Goal: Information Seeking & Learning: Learn about a topic

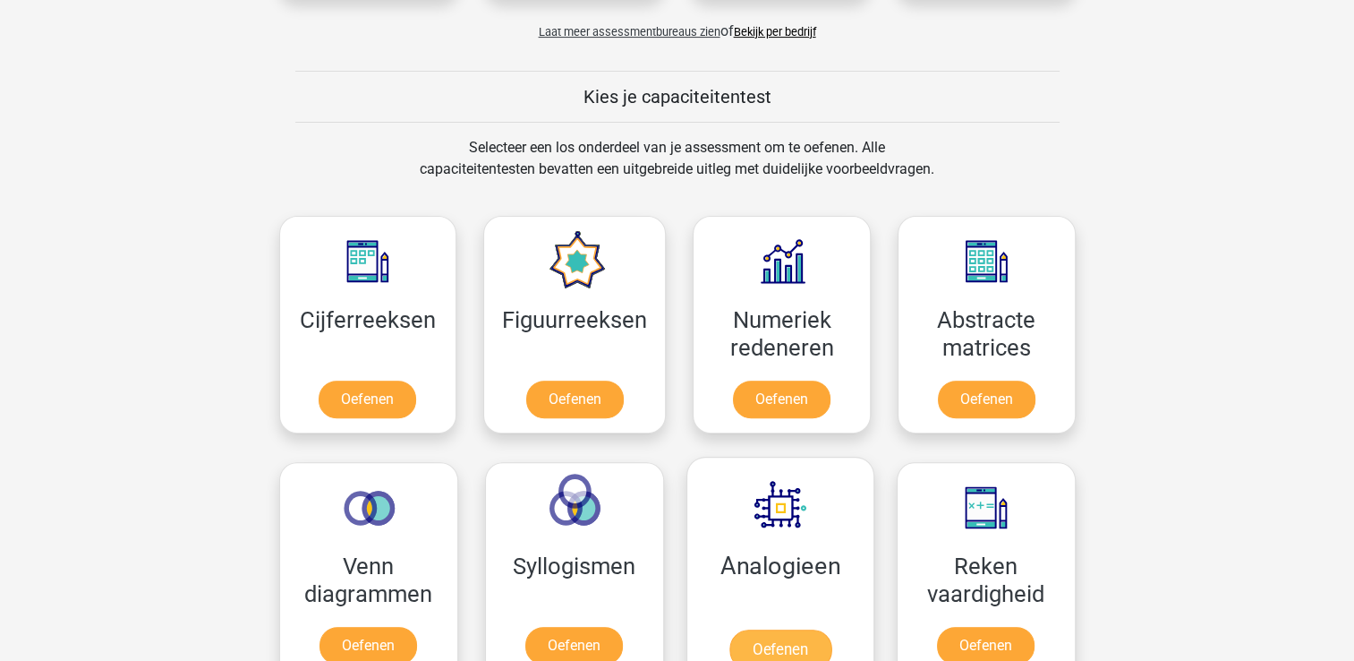
scroll to position [627, 0]
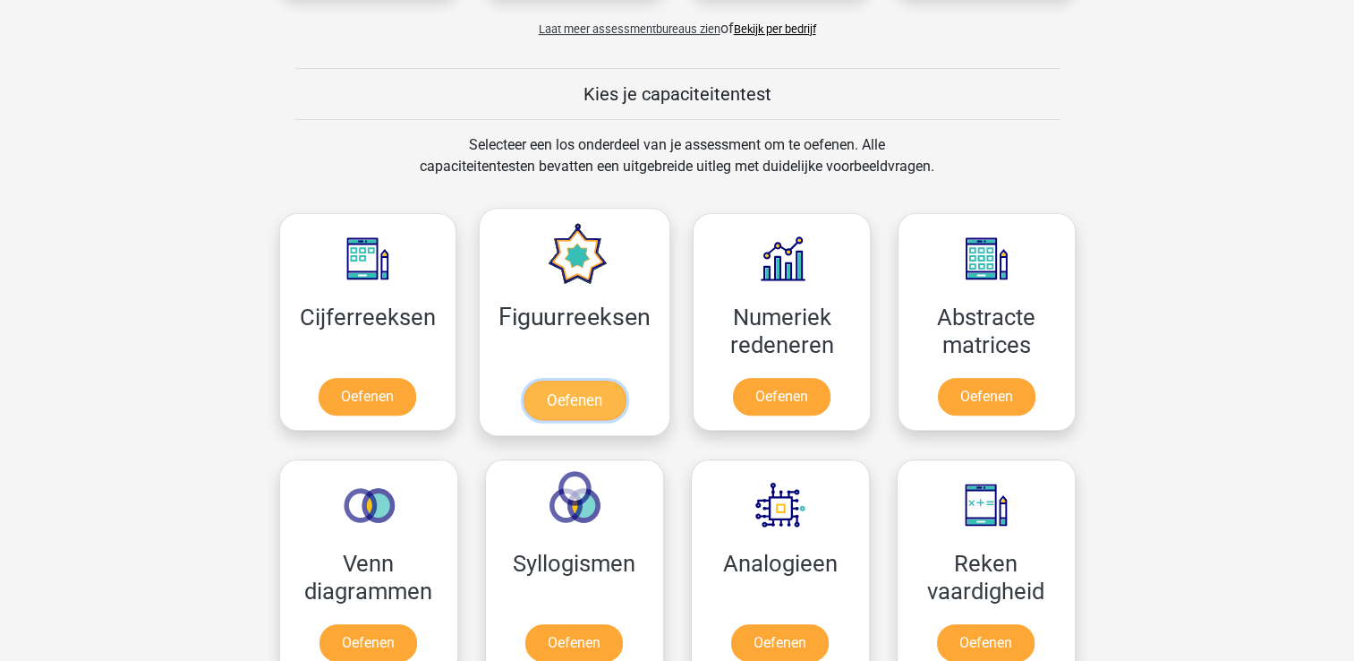
click at [573, 408] on link "Oefenen" at bounding box center [575, 399] width 102 height 39
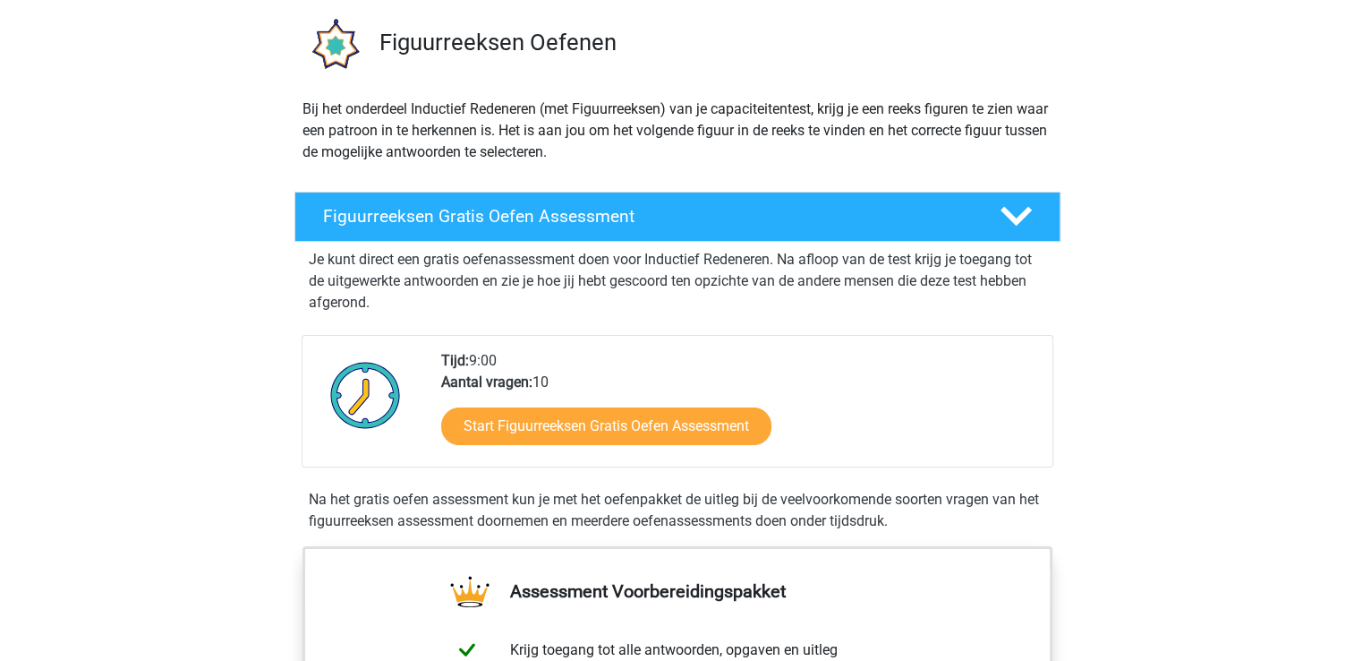
scroll to position [179, 0]
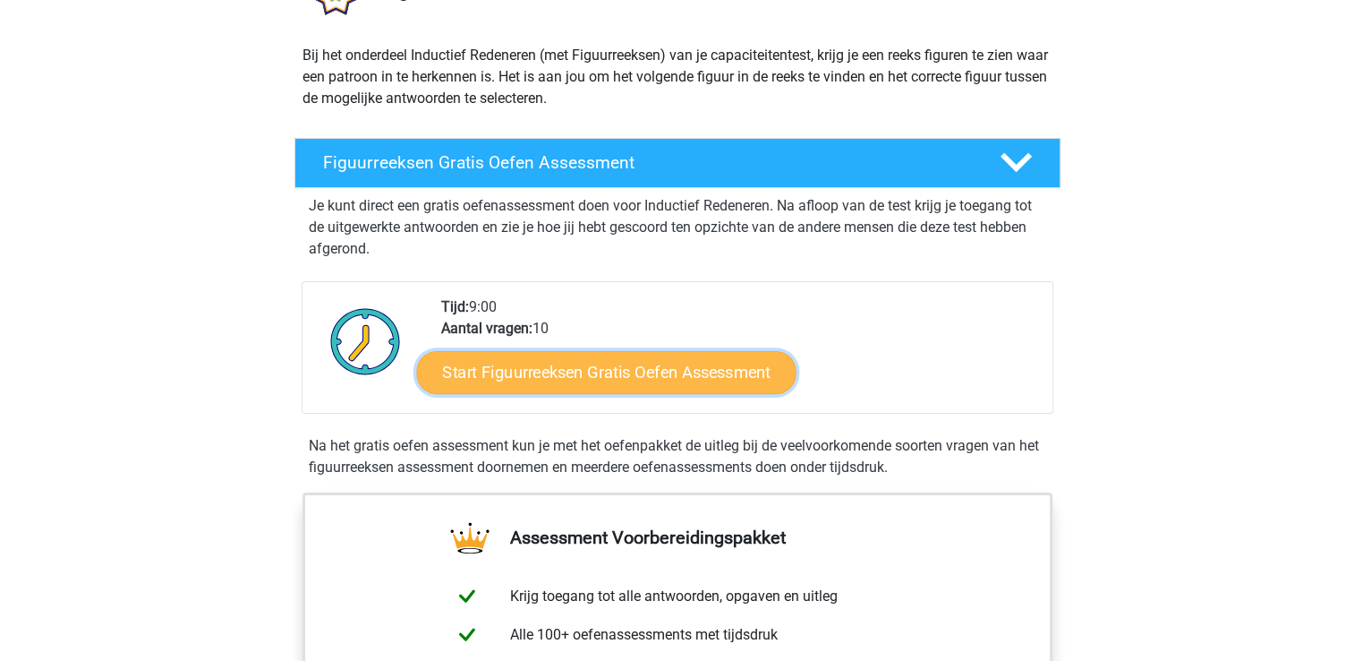
click at [594, 365] on link "Start Figuurreeksen Gratis Oefen Assessment" at bounding box center [606, 371] width 380 height 43
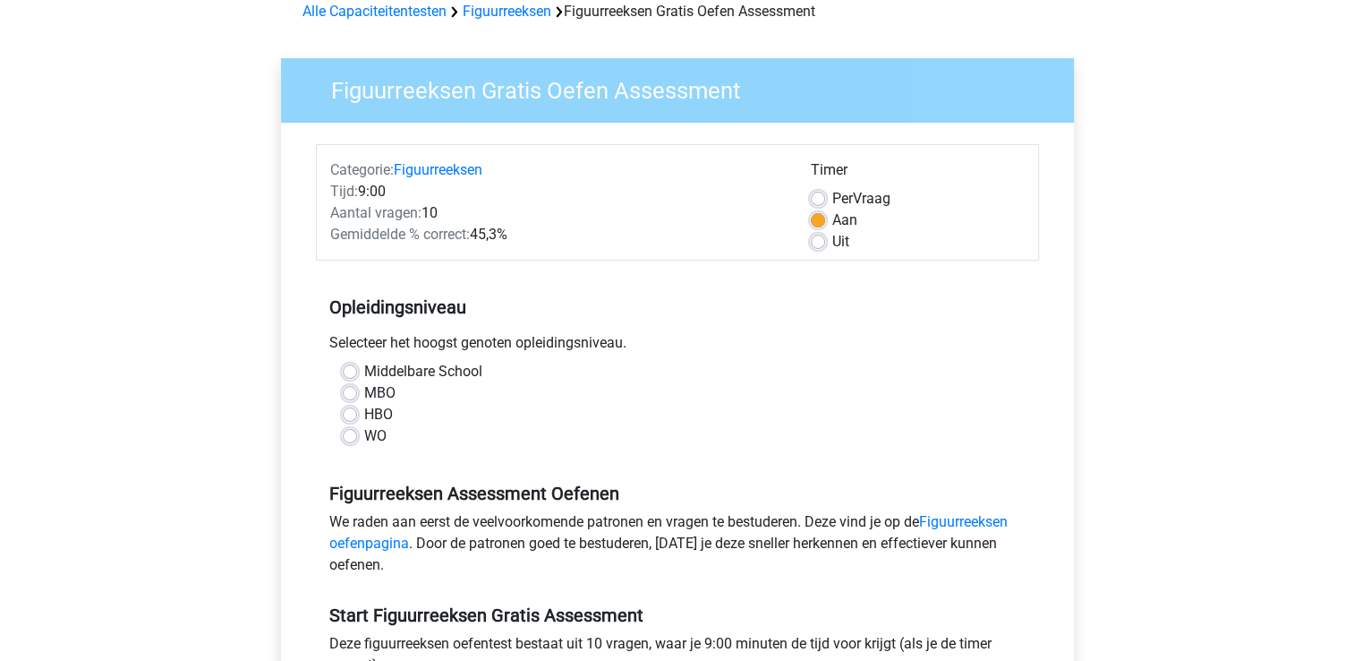
scroll to position [90, 0]
click at [833, 242] on label "Uit" at bounding box center [841, 240] width 17 height 21
click at [817, 242] on input "Uit" at bounding box center [818, 239] width 14 height 18
radio input "true"
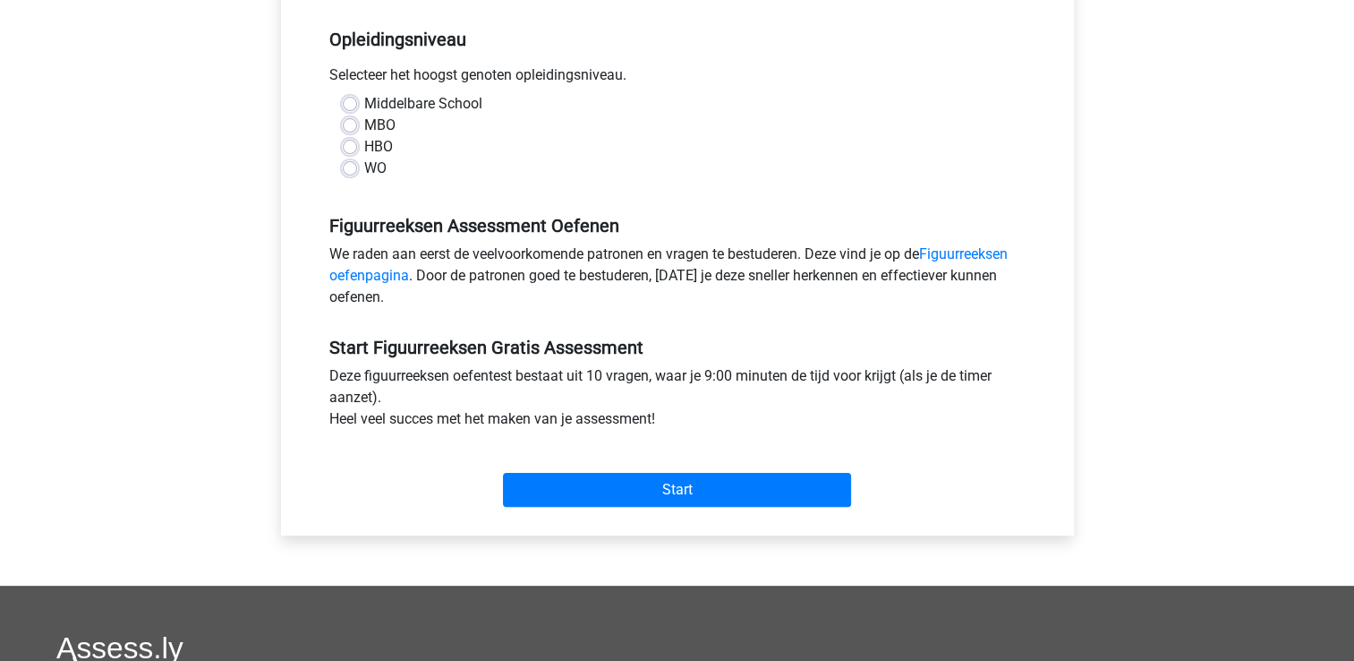
scroll to position [358, 0]
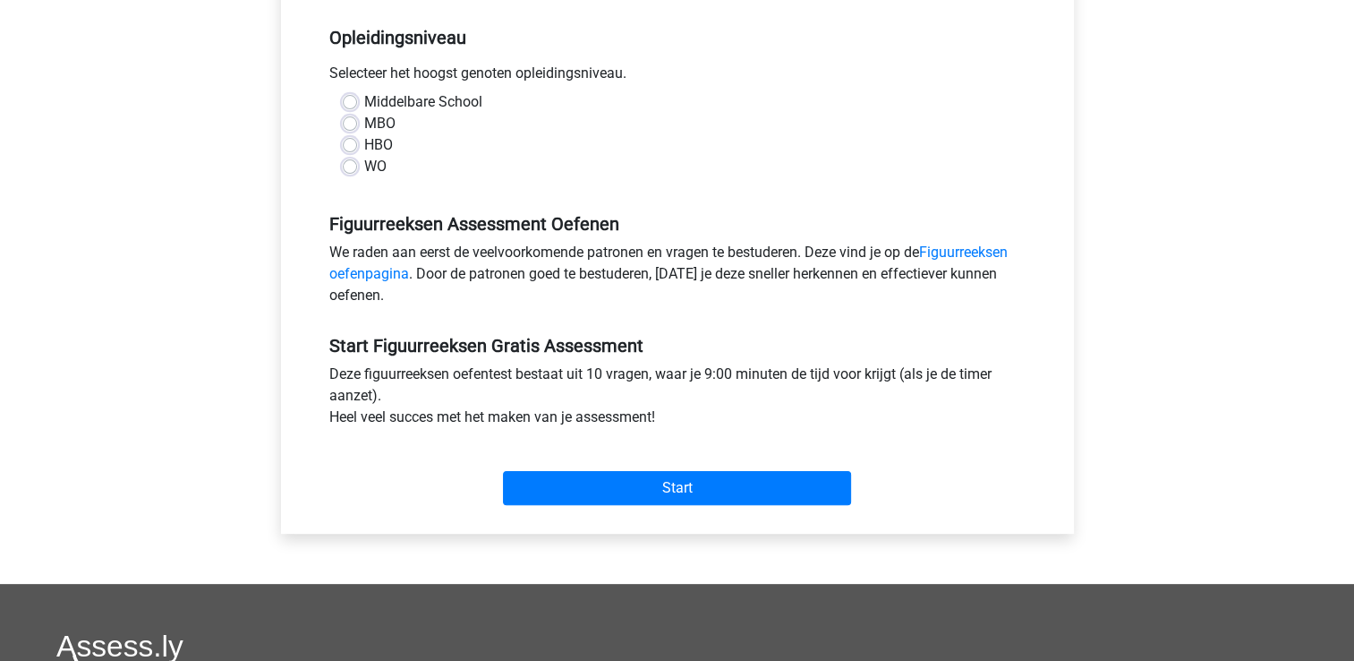
click at [364, 149] on label "HBO" at bounding box center [378, 144] width 29 height 21
click at [345, 149] on input "HBO" at bounding box center [350, 143] width 14 height 18
radio input "true"
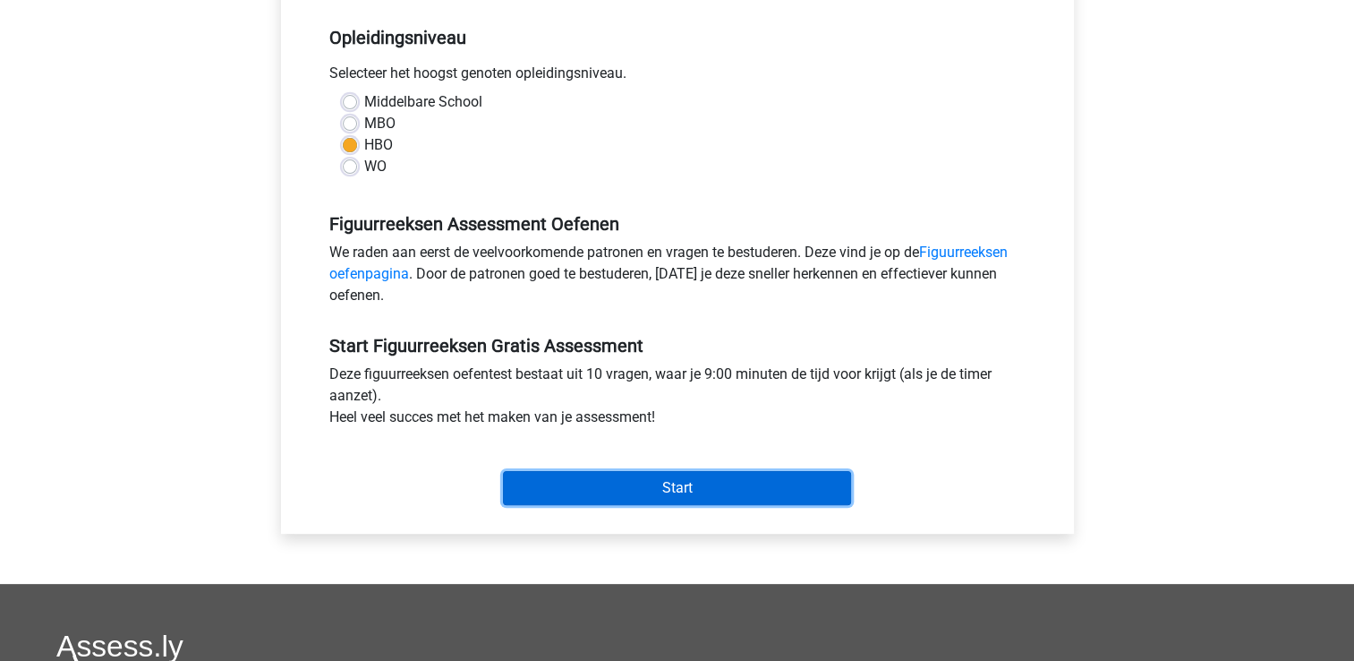
click at [685, 482] on input "Start" at bounding box center [677, 488] width 348 height 34
click at [684, 488] on input "Start" at bounding box center [677, 488] width 348 height 34
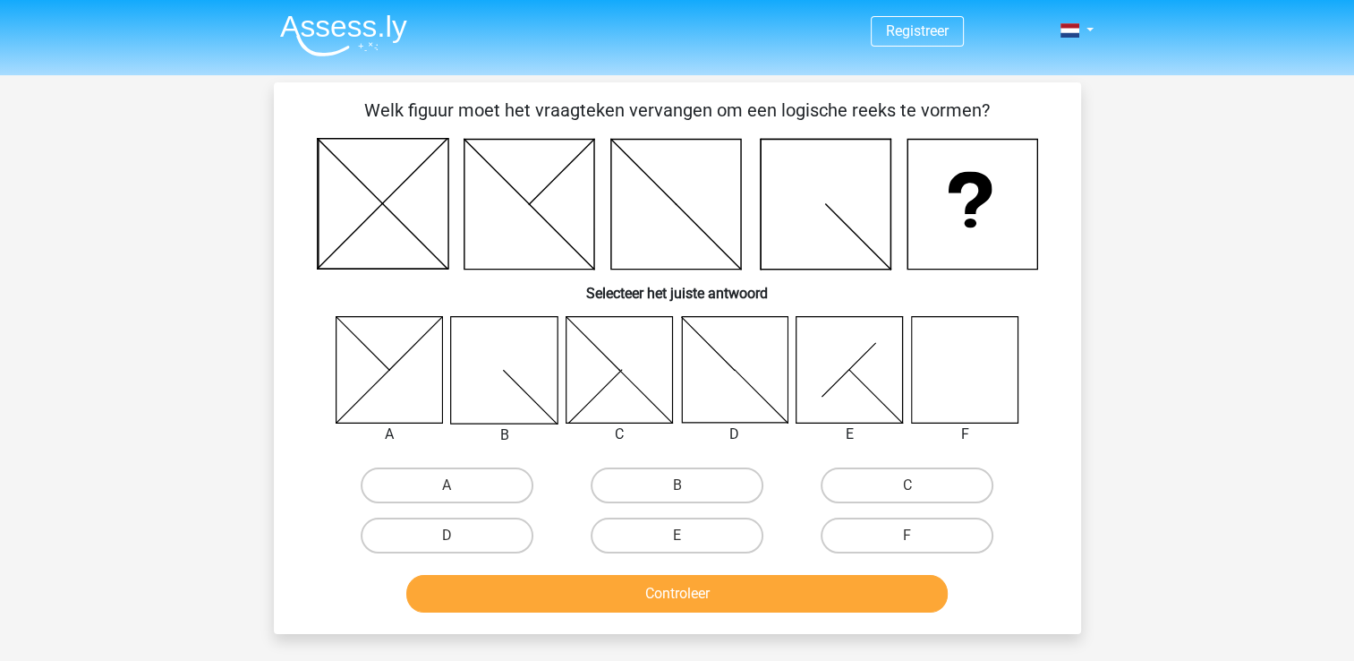
click at [976, 374] on icon at bounding box center [964, 369] width 107 height 107
click at [905, 525] on label "F" at bounding box center [907, 535] width 173 height 36
click at [908, 535] on input "F" at bounding box center [914, 541] width 12 height 12
radio input "true"
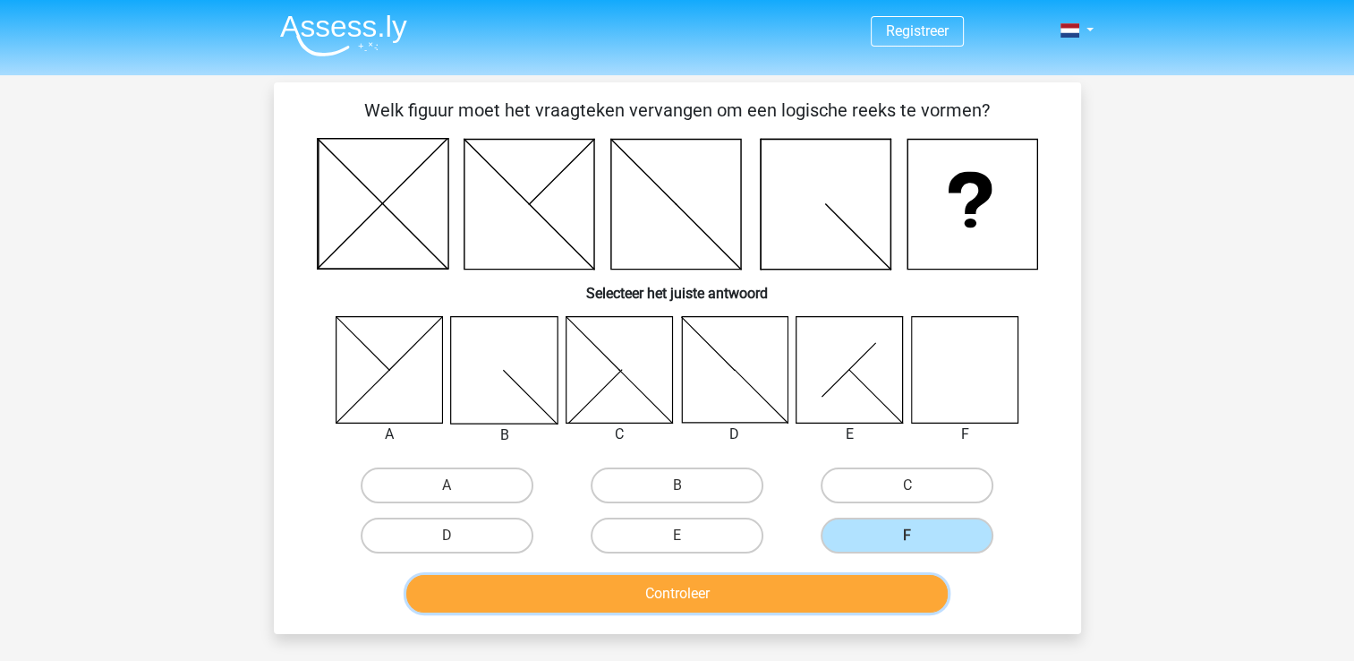
click at [708, 593] on button "Controleer" at bounding box center [677, 594] width 542 height 38
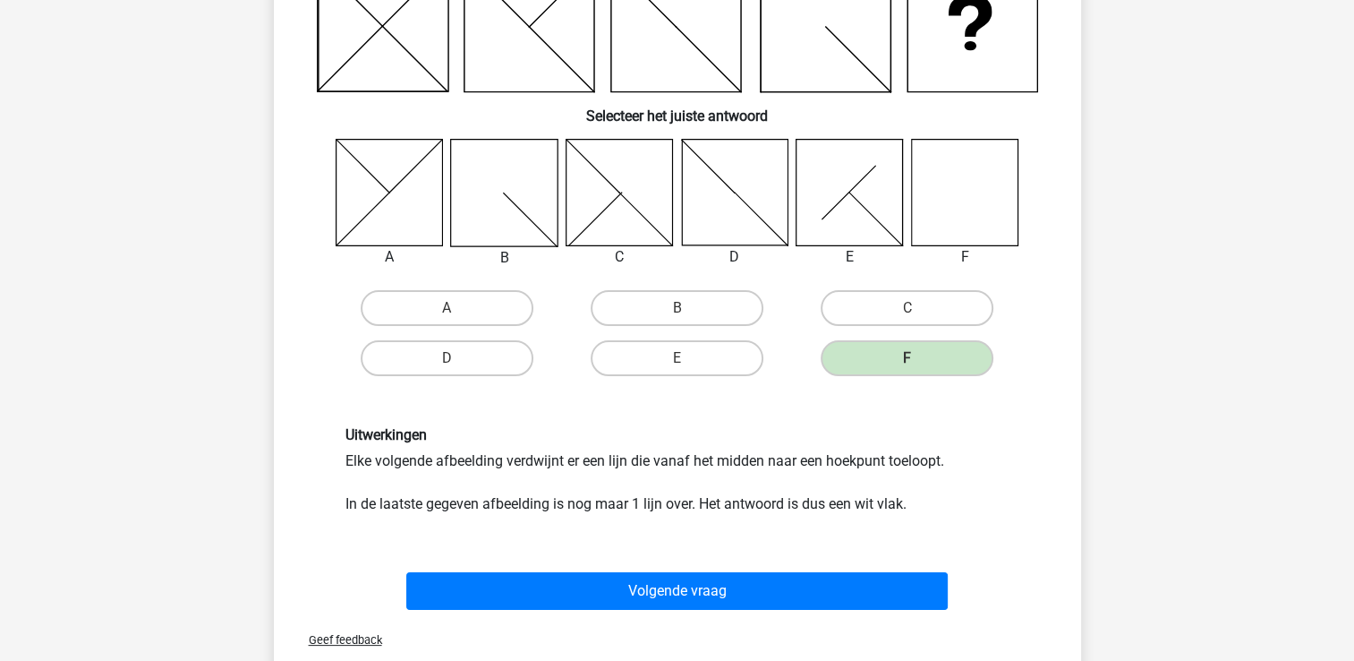
scroll to position [179, 0]
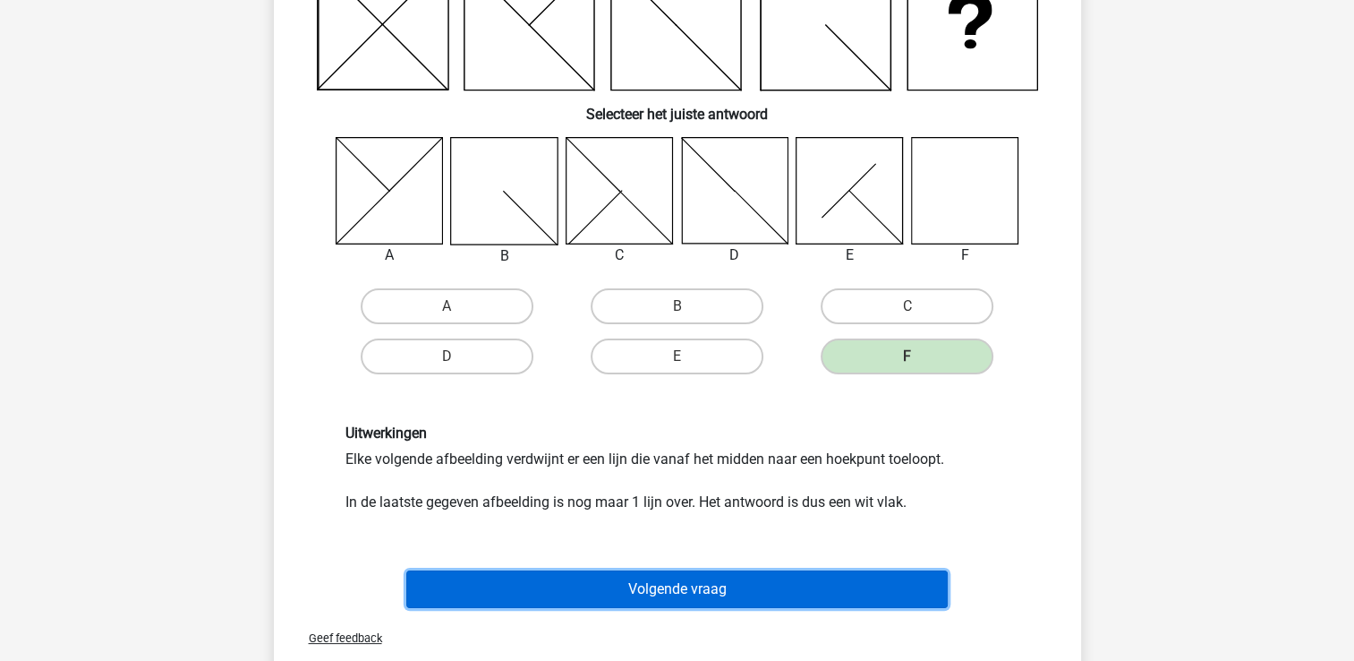
click at [700, 589] on button "Volgende vraag" at bounding box center [677, 589] width 542 height 38
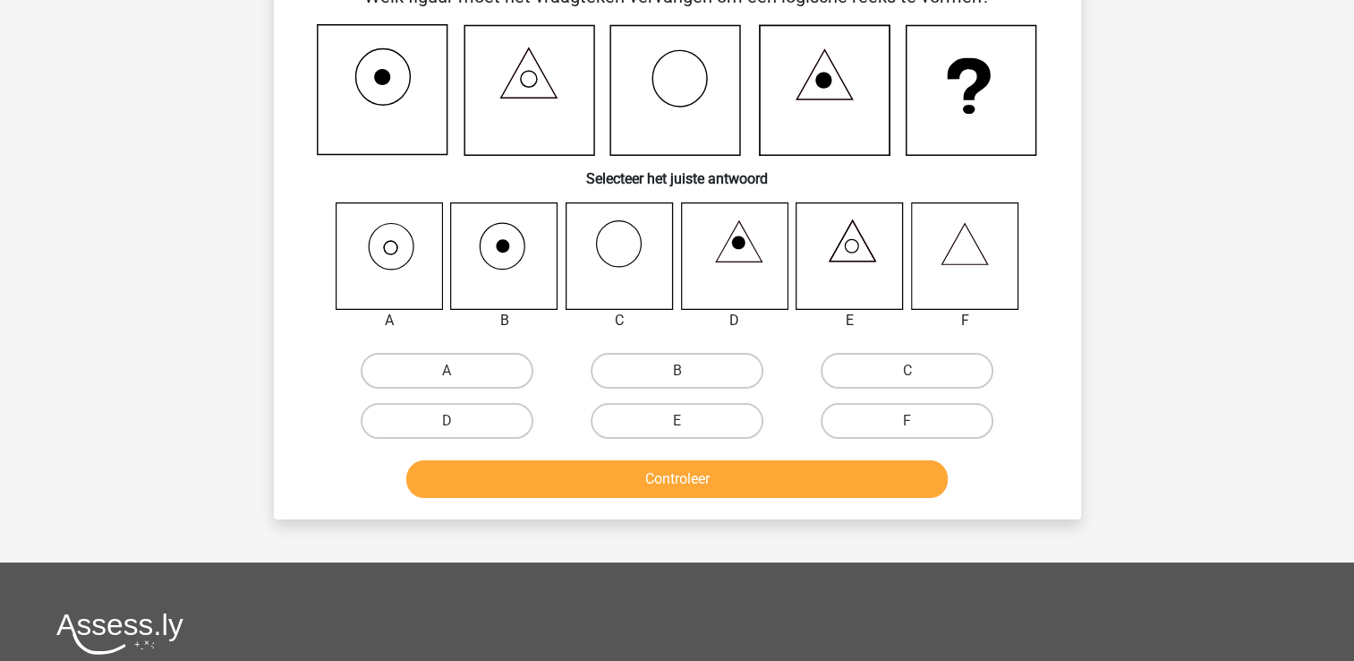
scroll to position [82, 0]
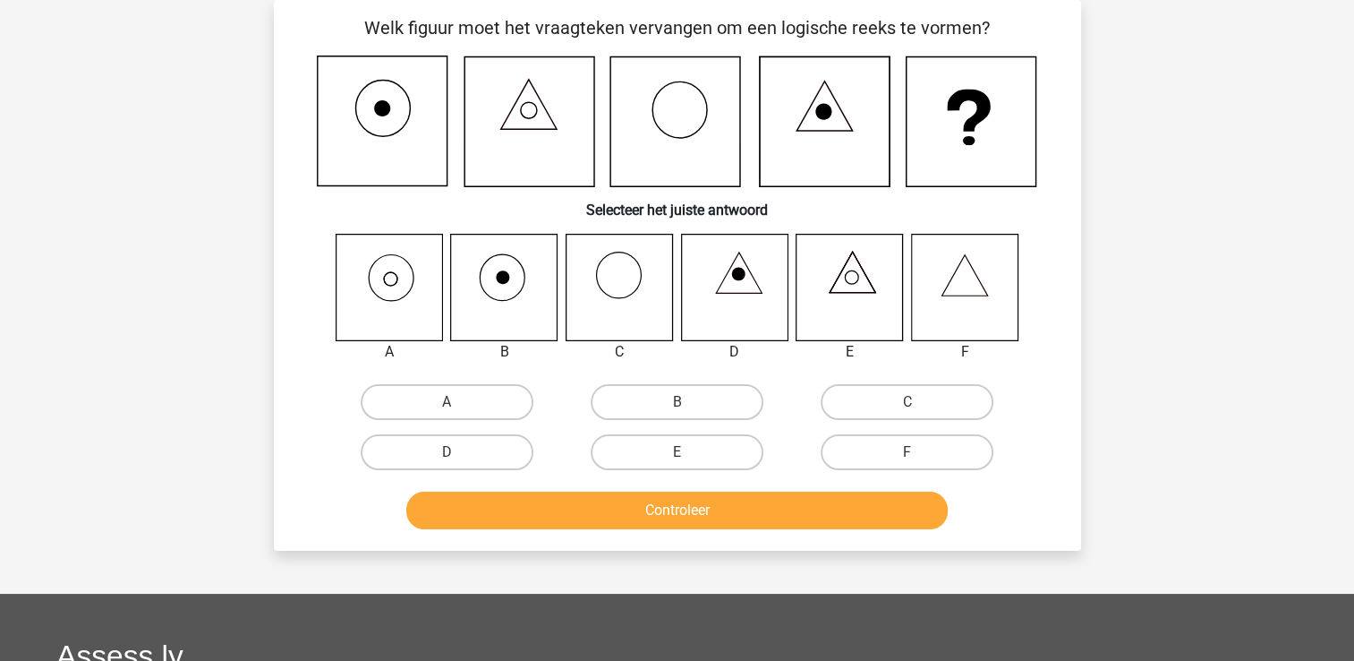
click at [397, 278] on icon at bounding box center [390, 278] width 13 height 13
click at [415, 402] on label "A" at bounding box center [447, 402] width 173 height 36
click at [447, 402] on input "A" at bounding box center [453, 408] width 12 height 12
radio input "true"
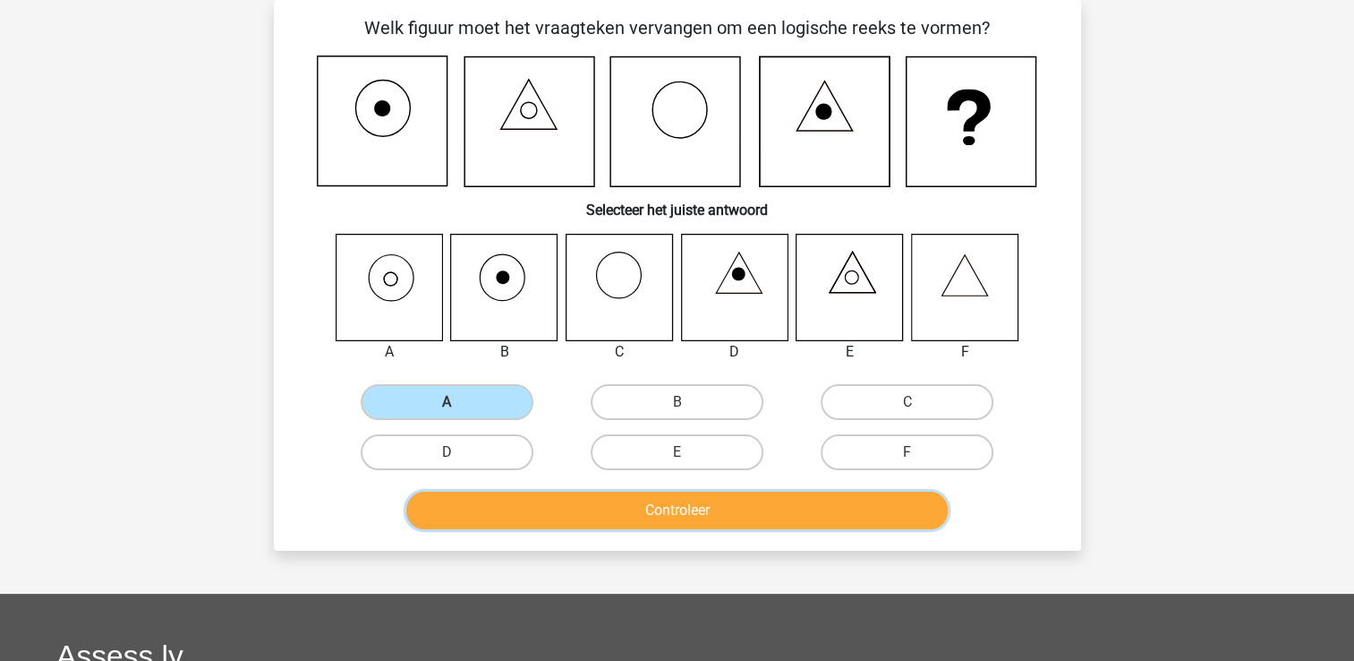
click at [659, 517] on button "Controleer" at bounding box center [677, 510] width 542 height 38
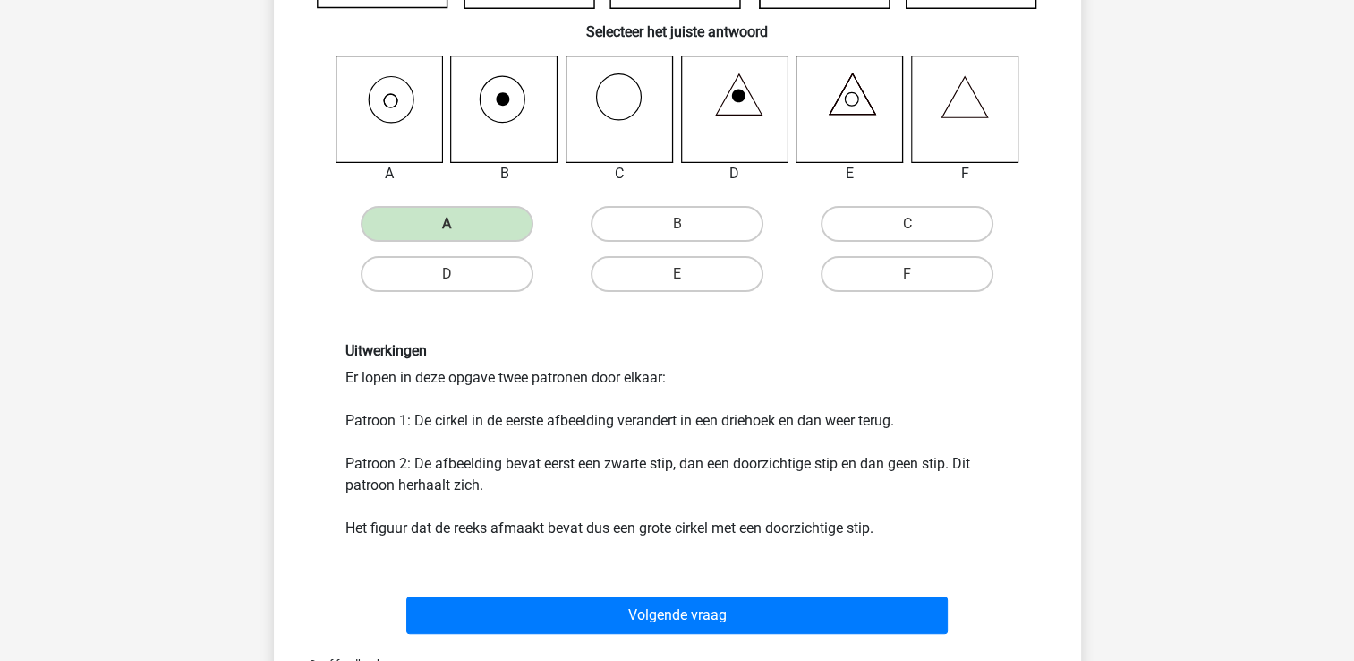
scroll to position [261, 0]
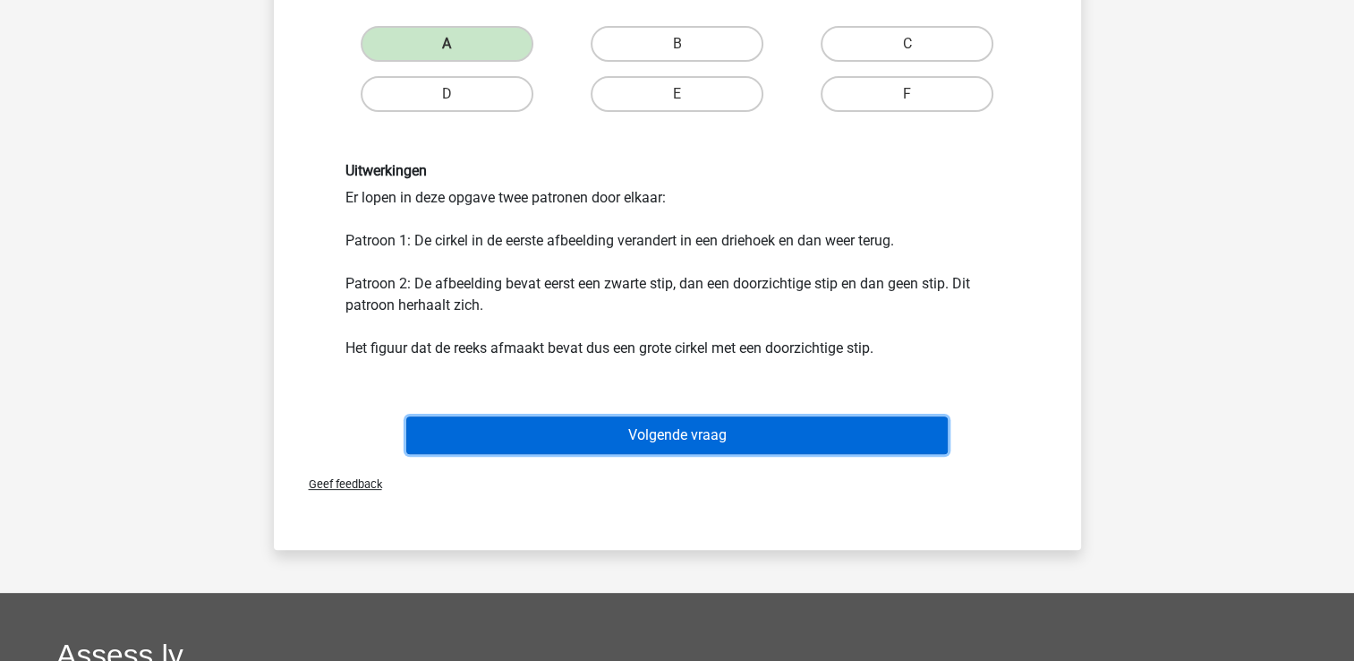
click at [691, 431] on button "Volgende vraag" at bounding box center [677, 435] width 542 height 38
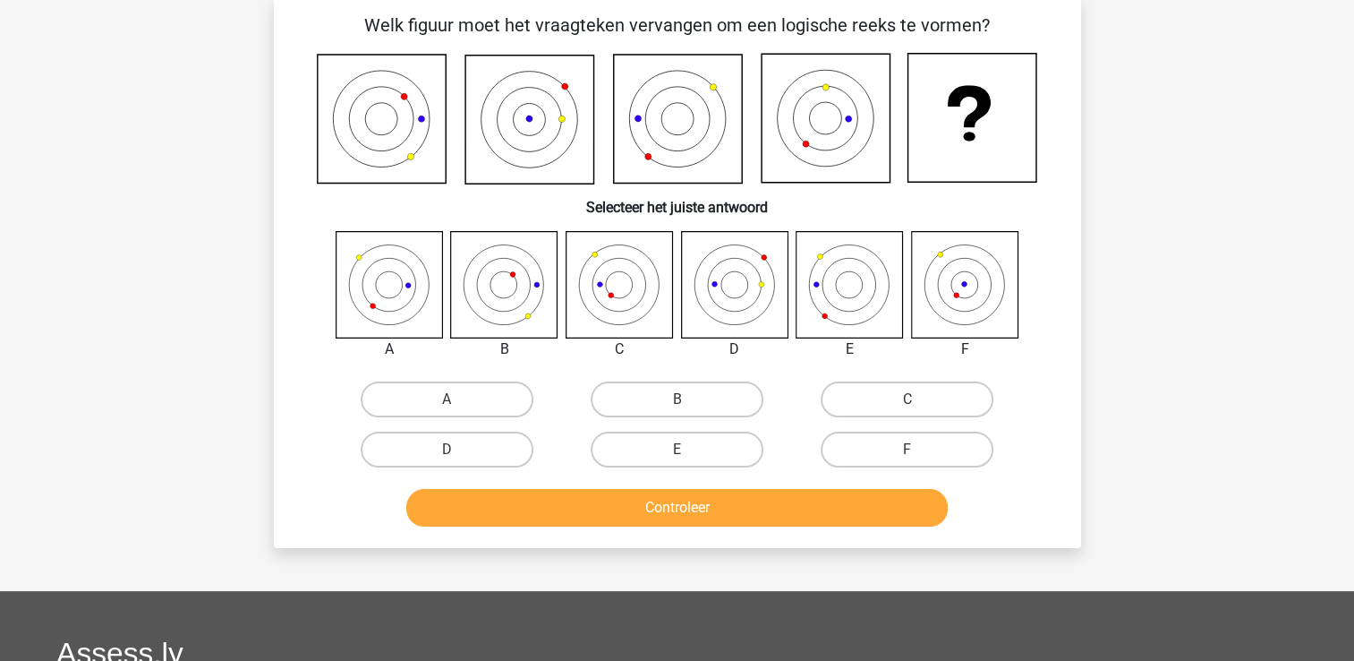
scroll to position [82, 0]
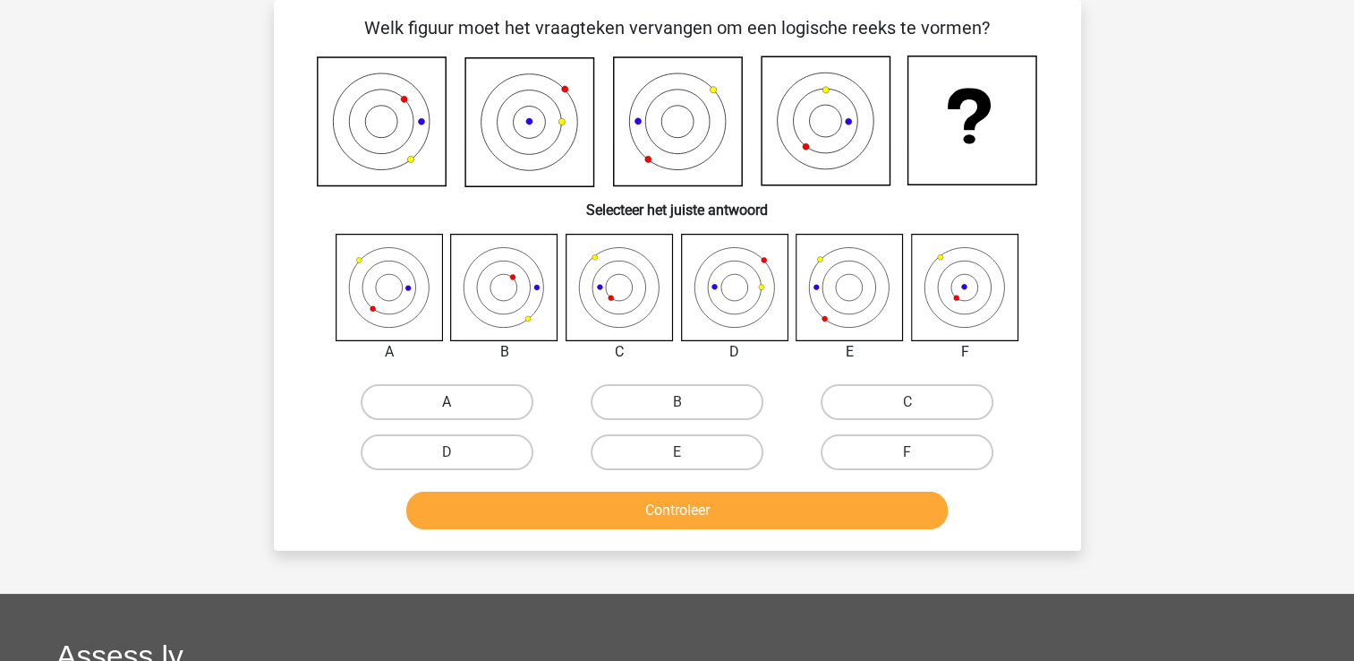
click at [423, 403] on label "A" at bounding box center [447, 402] width 173 height 36
click at [447, 403] on input "A" at bounding box center [453, 408] width 12 height 12
radio input "true"
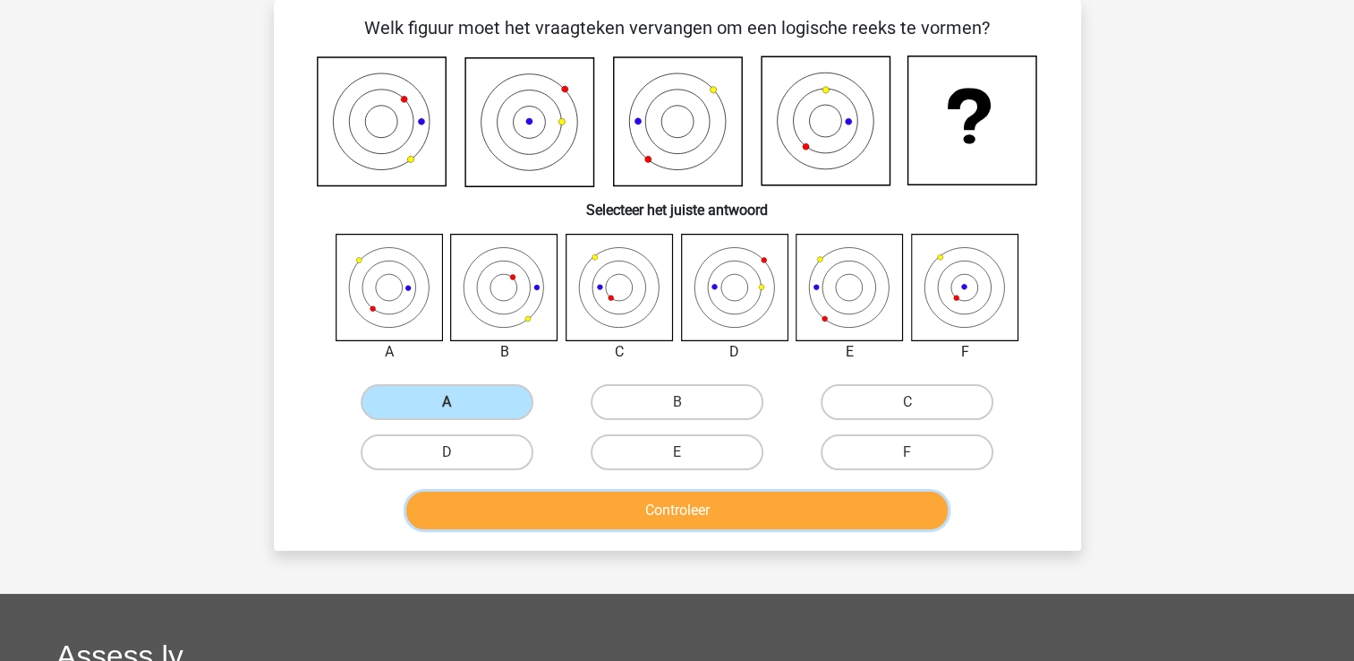
click at [673, 512] on button "Controleer" at bounding box center [677, 510] width 542 height 38
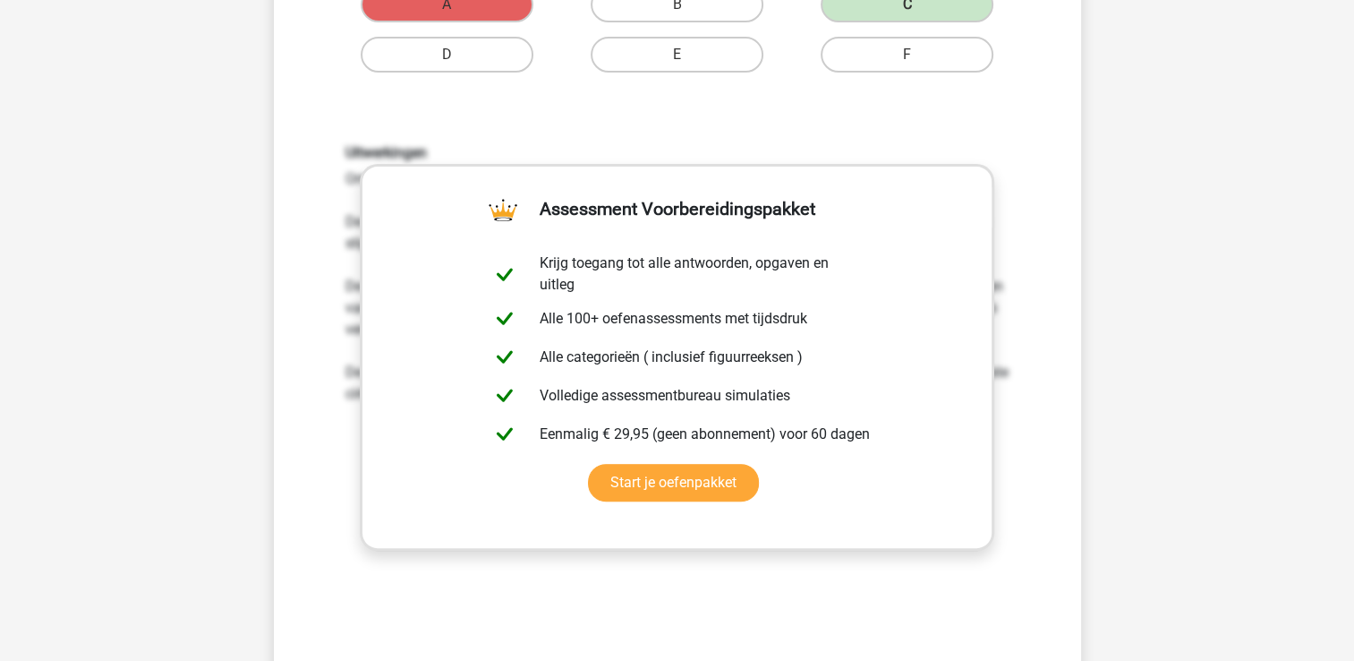
scroll to position [798, 0]
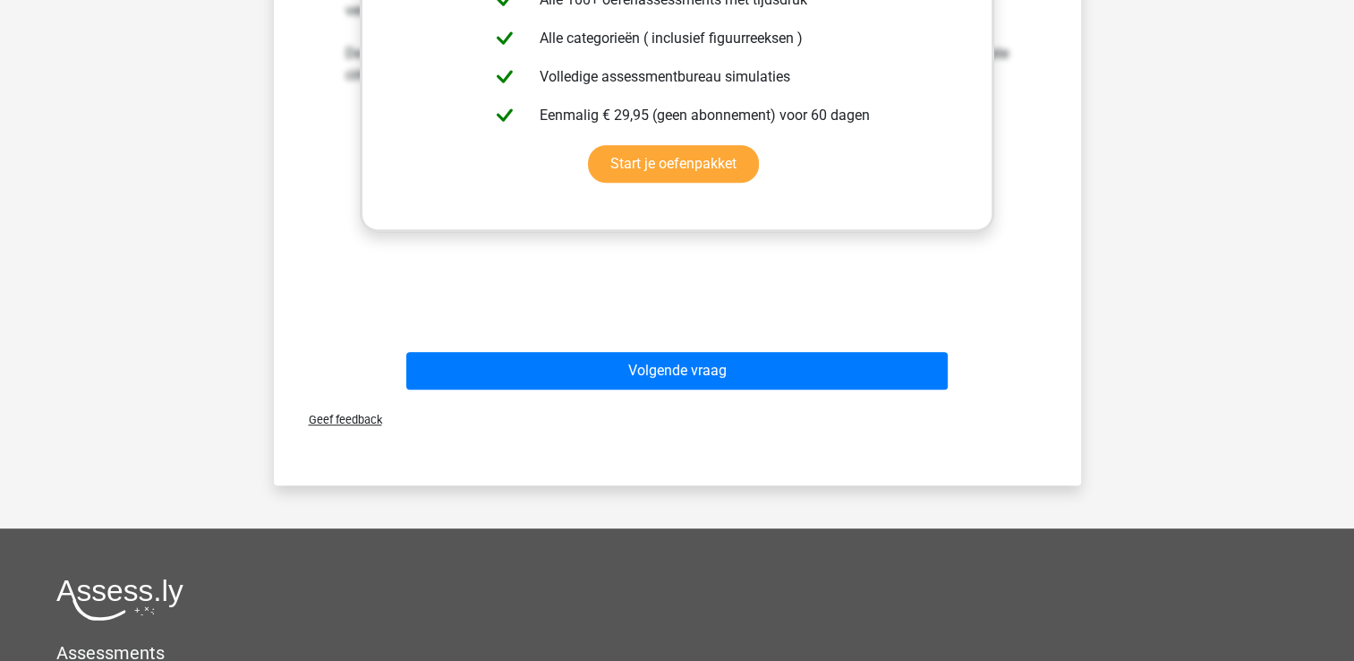
click at [344, 416] on span "Geef feedback" at bounding box center [339, 419] width 88 height 13
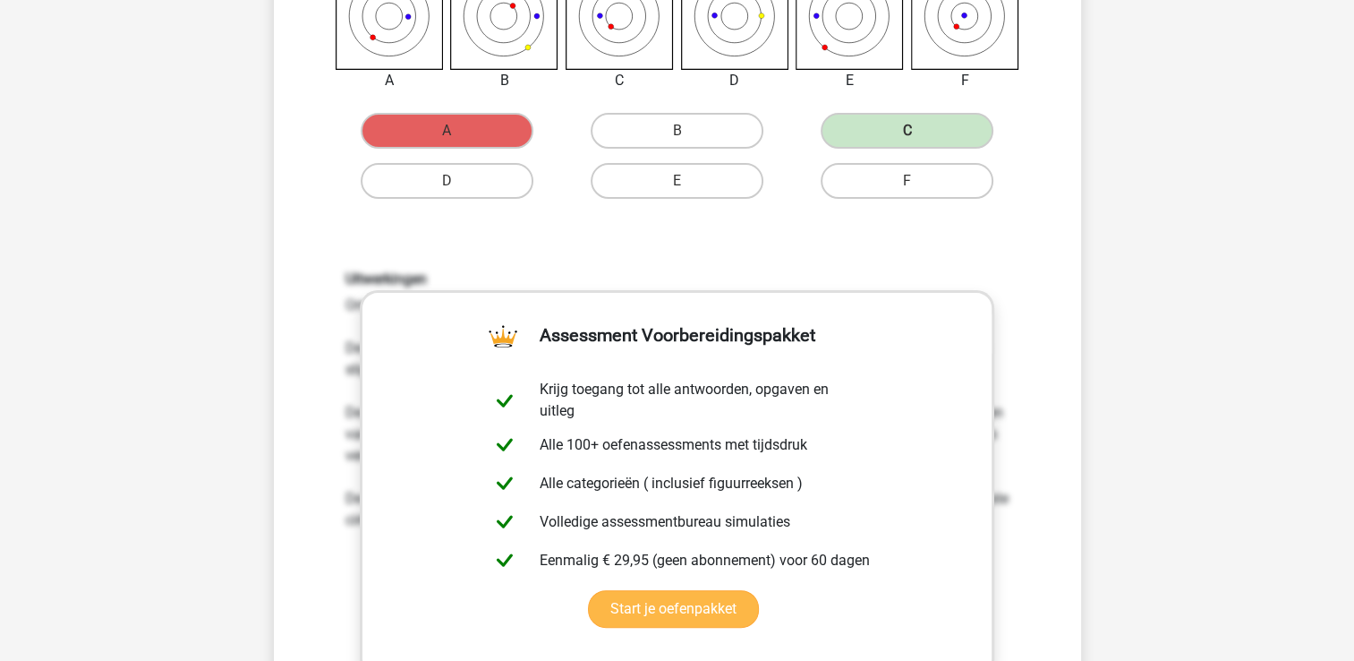
scroll to position [351, 0]
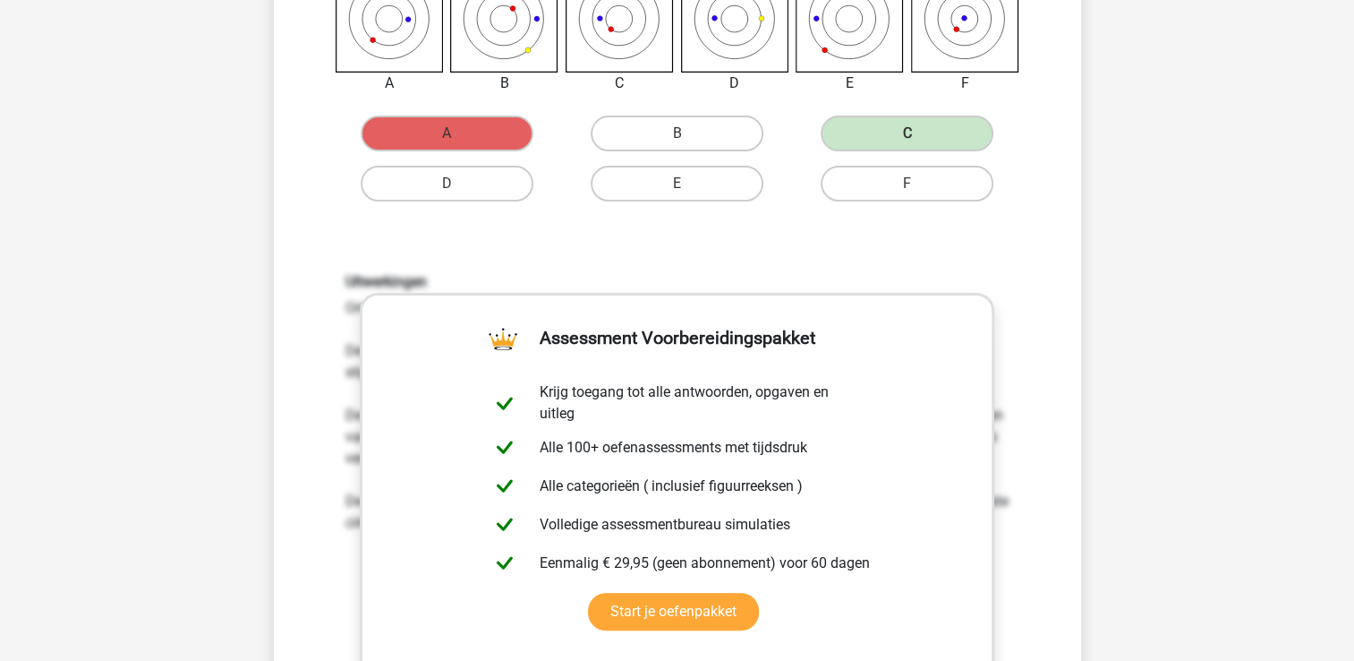
click at [537, 235] on div "Uitwerkingen Om het antwoord te vinden, moet uitgezocht worden welk patroon de …" at bounding box center [678, 507] width 750 height 555
click at [535, 235] on div "Uitwerkingen Om het antwoord te vinden, moet uitgezocht worden welk patroon de …" at bounding box center [678, 507] width 750 height 555
click at [590, 230] on div "Uitwerkingen Om het antwoord te vinden, moet uitgezocht worden welk patroon de …" at bounding box center [678, 507] width 750 height 555
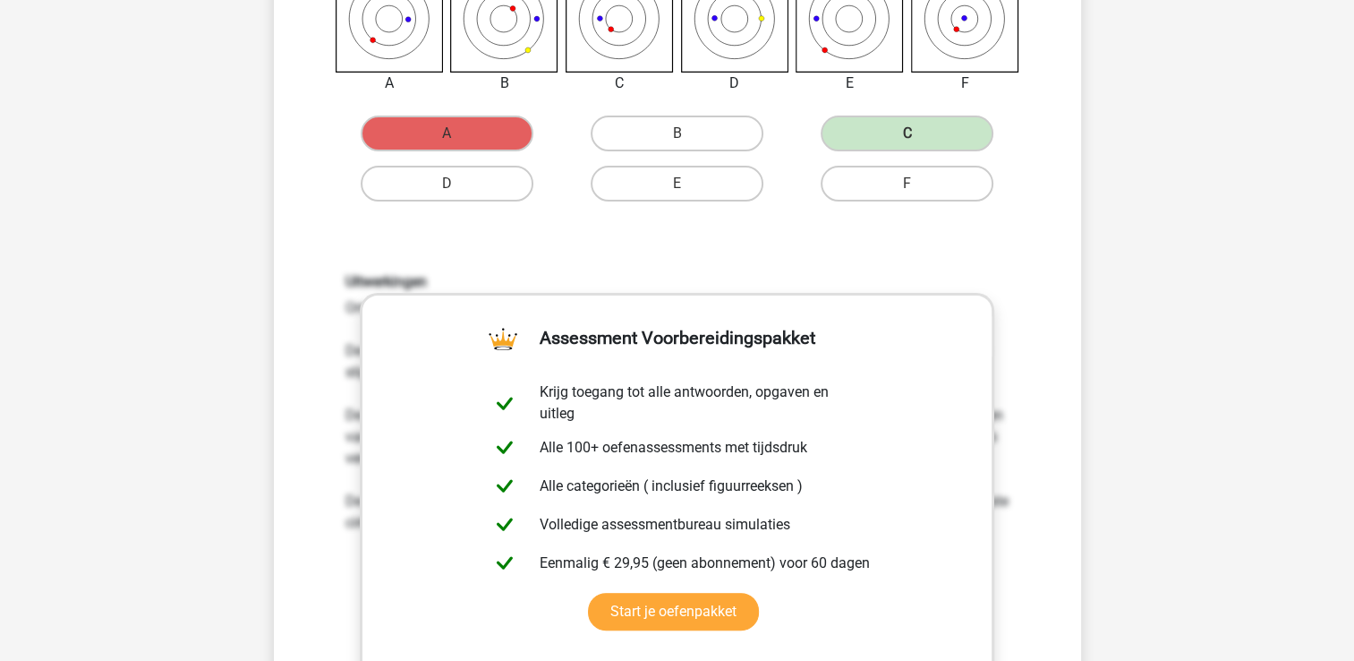
click at [590, 230] on div "Uitwerkingen Om het antwoord te vinden, moet uitgezocht worden welk patroon de …" at bounding box center [678, 507] width 750 height 555
click at [557, 233] on div "Uitwerkingen Om het antwoord te vinden, moet uitgezocht worden welk patroon de …" at bounding box center [678, 507] width 750 height 555
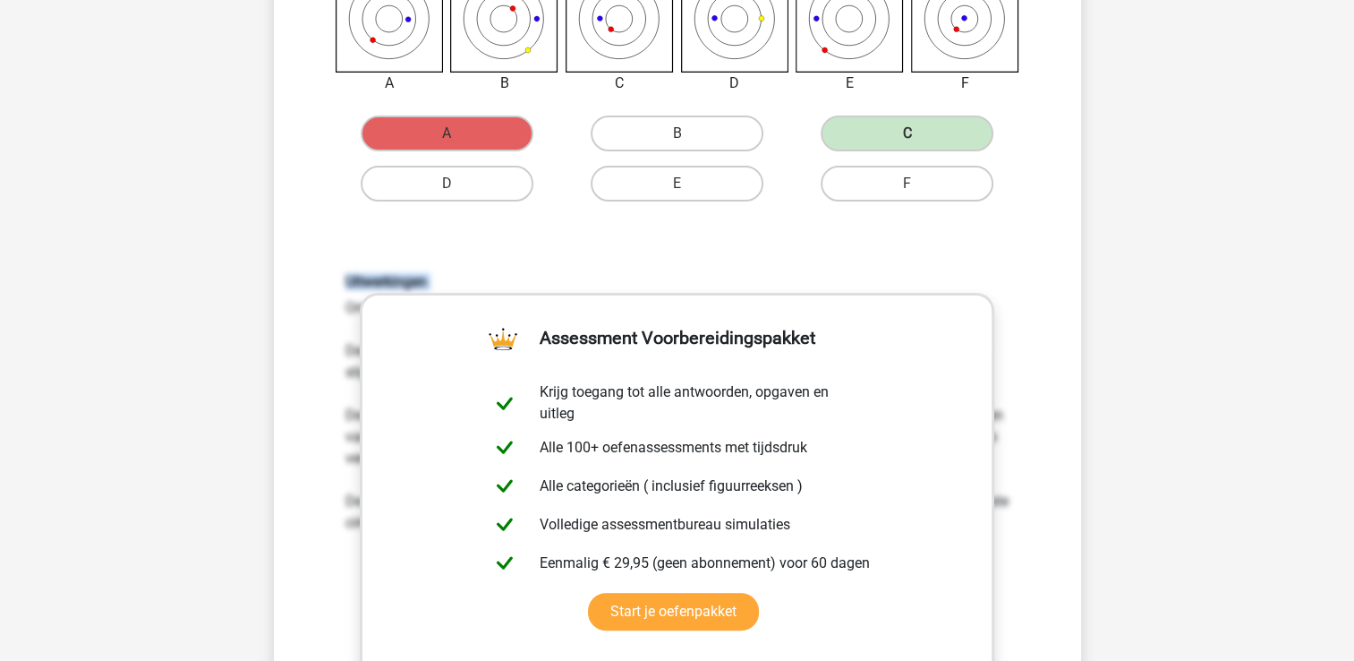
drag, startPoint x: 557, startPoint y: 233, endPoint x: 530, endPoint y: 246, distance: 30.0
click at [548, 242] on div "Uitwerkingen Om het antwoord te vinden, moet uitgezocht worden welk patroon de …" at bounding box center [678, 507] width 750 height 555
drag, startPoint x: 439, startPoint y: 311, endPoint x: 498, endPoint y: 242, distance: 90.8
click at [498, 242] on div "Uitwerkingen Om het antwoord te vinden, moet uitgezocht worden welk patroon de …" at bounding box center [678, 507] width 750 height 555
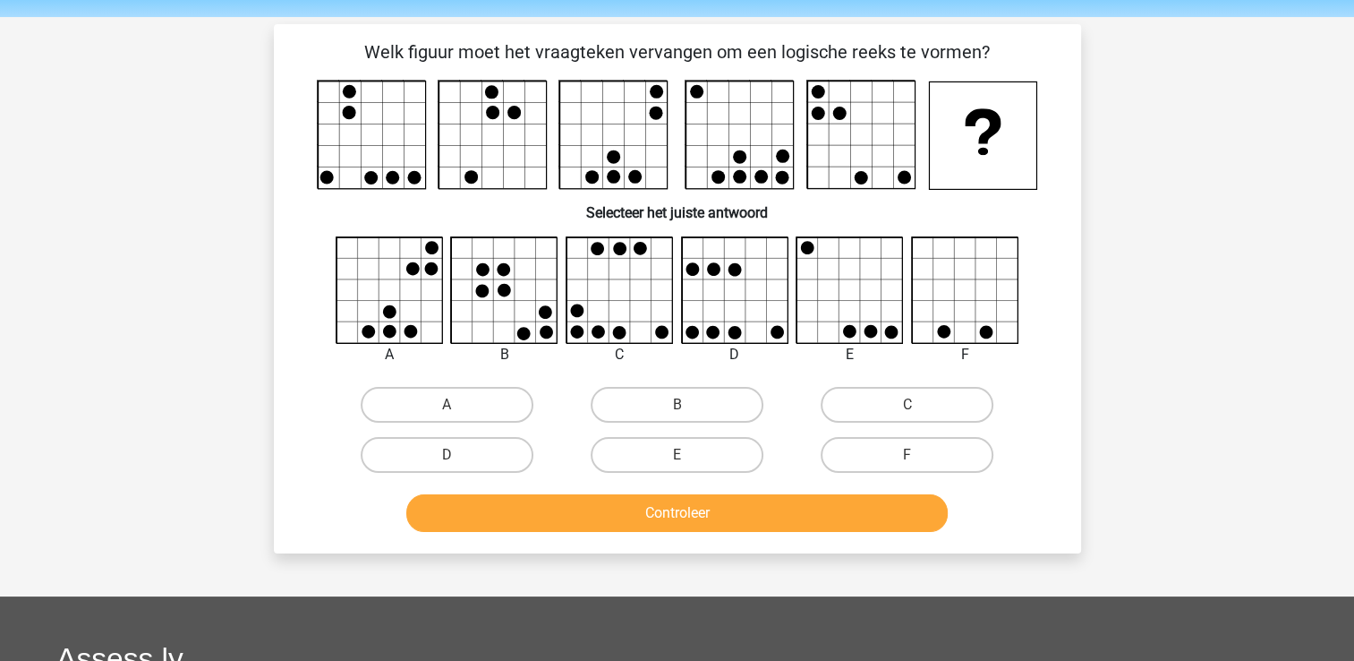
scroll to position [90, 0]
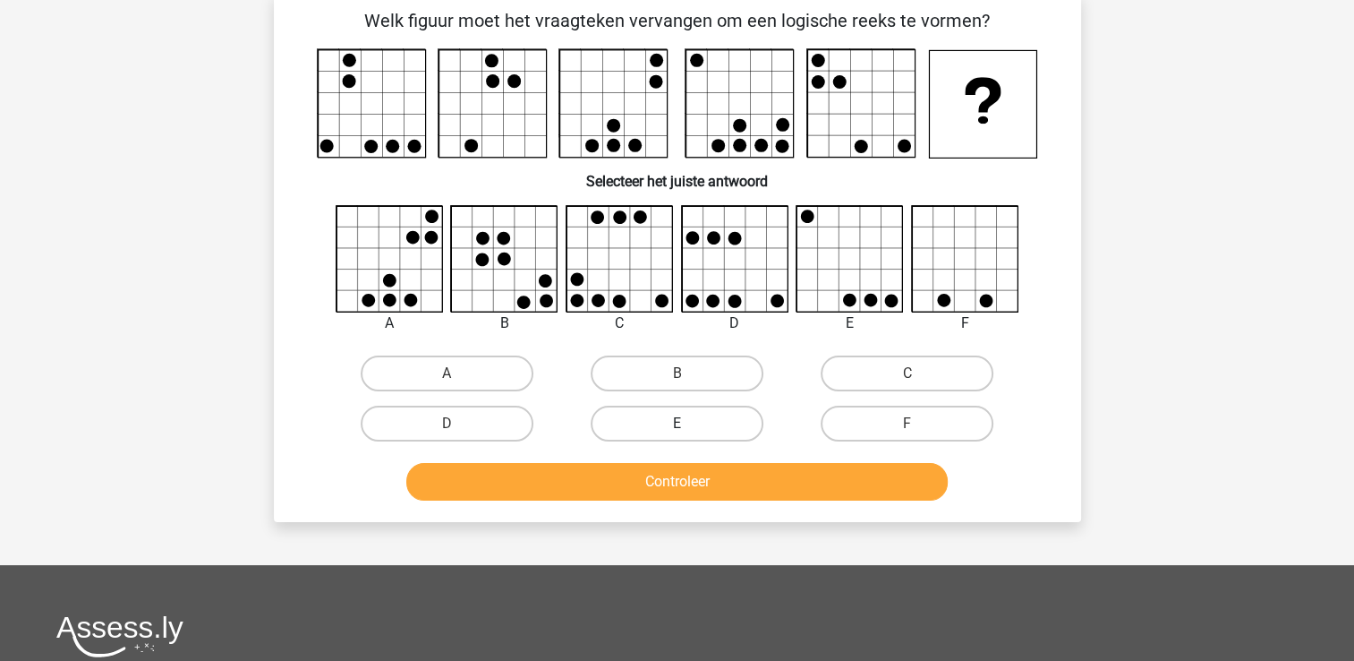
click at [713, 411] on label "E" at bounding box center [677, 424] width 173 height 36
click at [688, 423] on input "E" at bounding box center [683, 429] width 12 height 12
radio input "true"
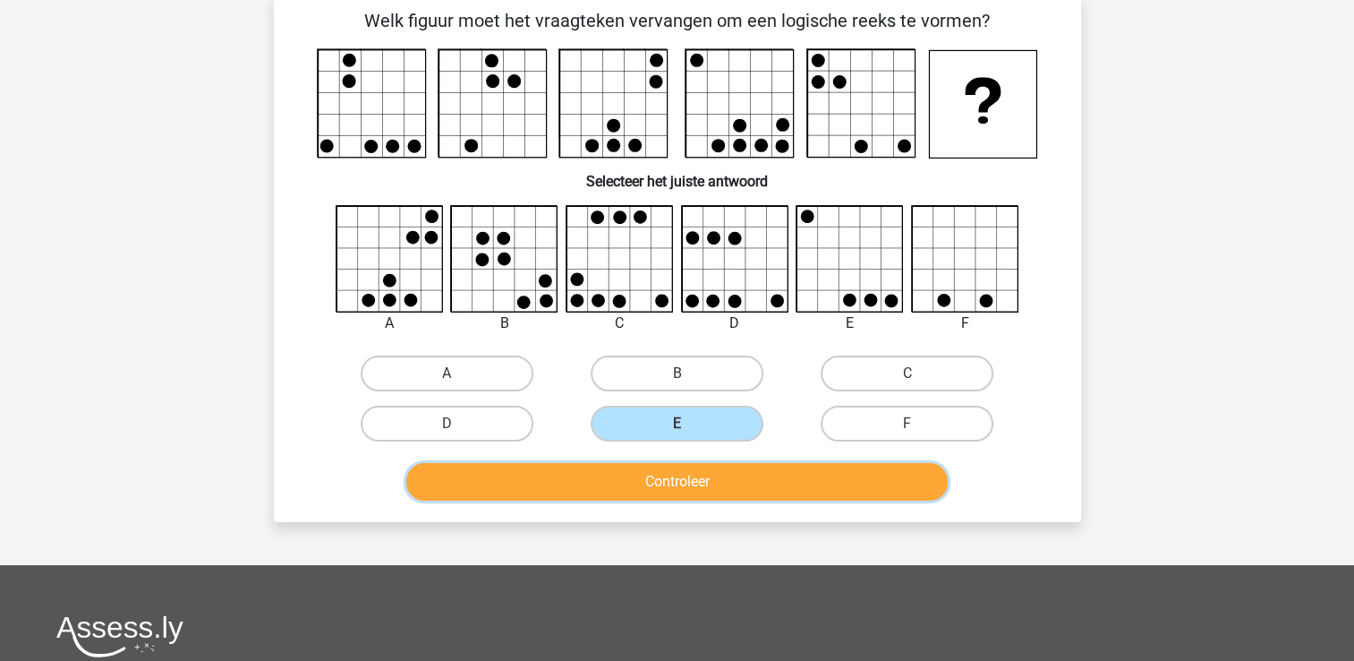
click at [713, 483] on button "Controleer" at bounding box center [677, 482] width 542 height 38
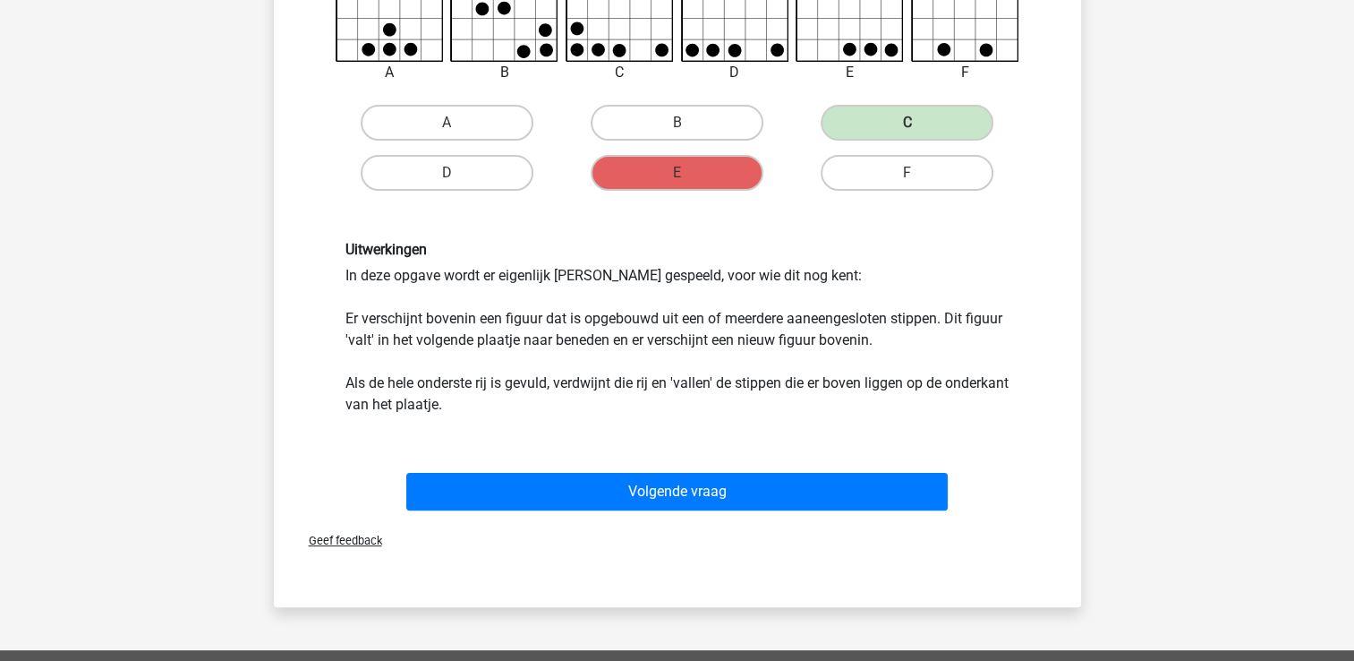
scroll to position [627, 0]
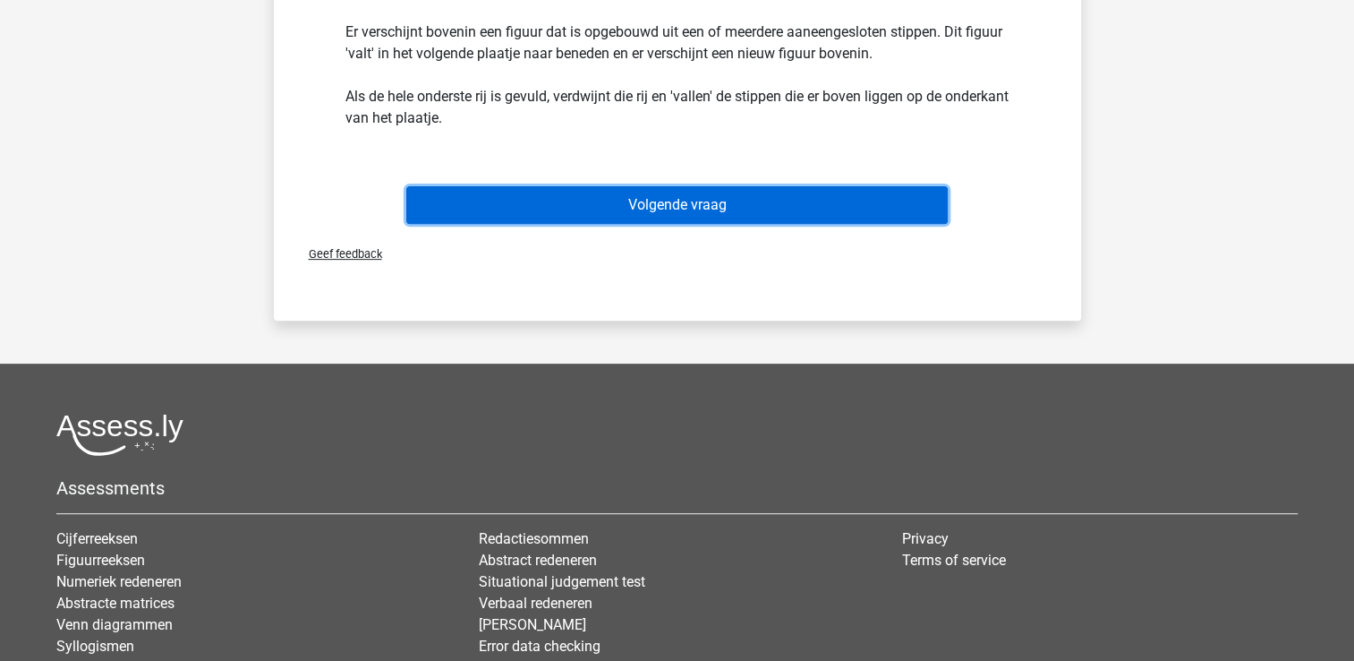
click at [705, 199] on button "Volgende vraag" at bounding box center [677, 205] width 542 height 38
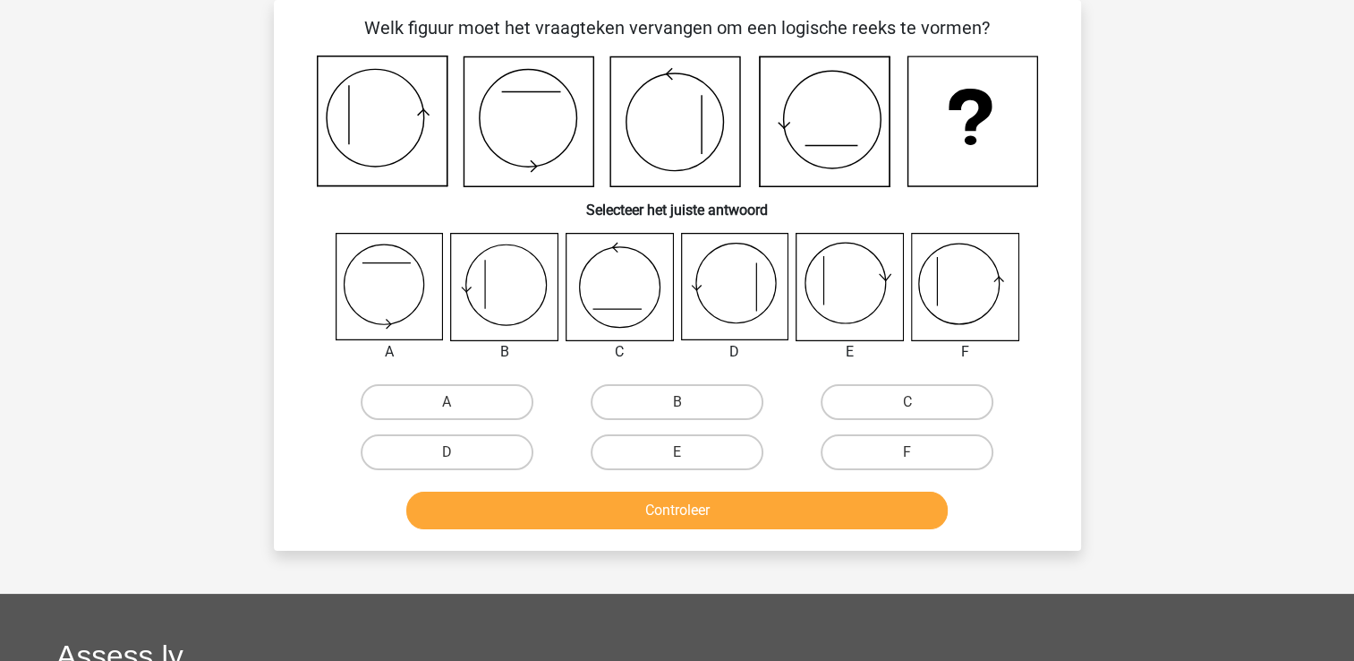
scroll to position [82, 0]
click at [969, 269] on icon at bounding box center [964, 287] width 107 height 107
click at [917, 453] on input "F" at bounding box center [914, 458] width 12 height 12
radio input "true"
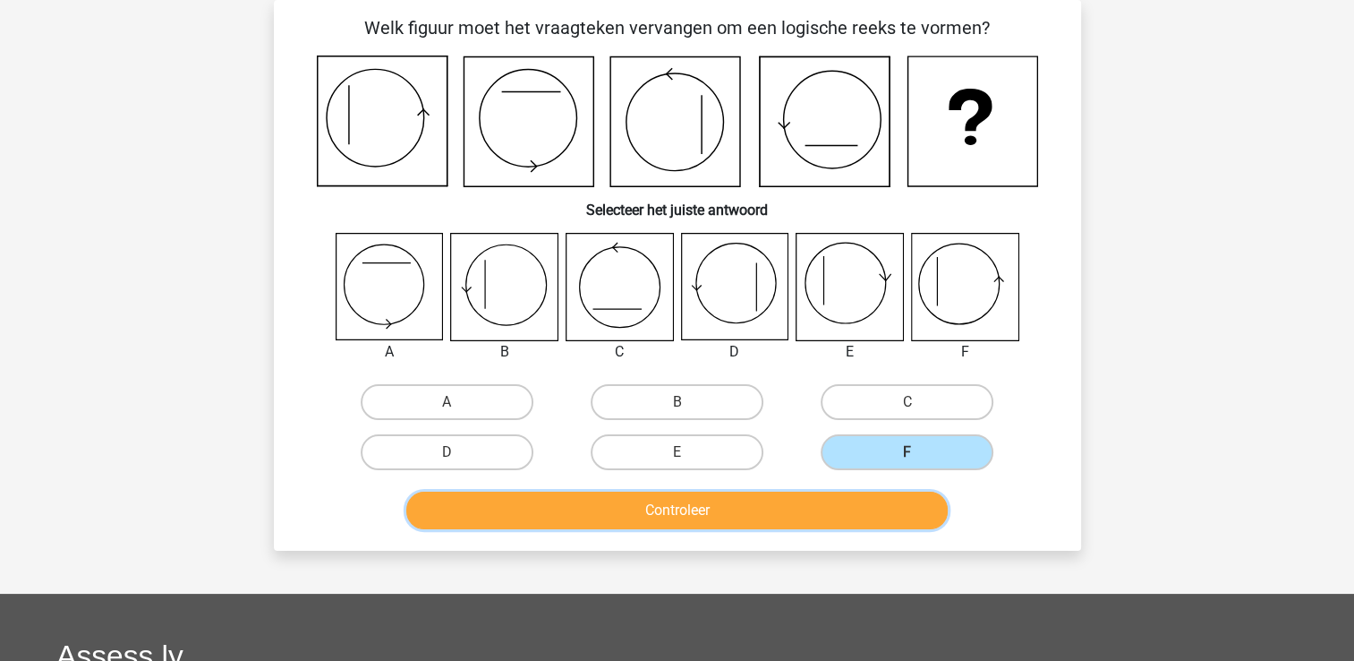
click at [695, 517] on button "Controleer" at bounding box center [677, 510] width 542 height 38
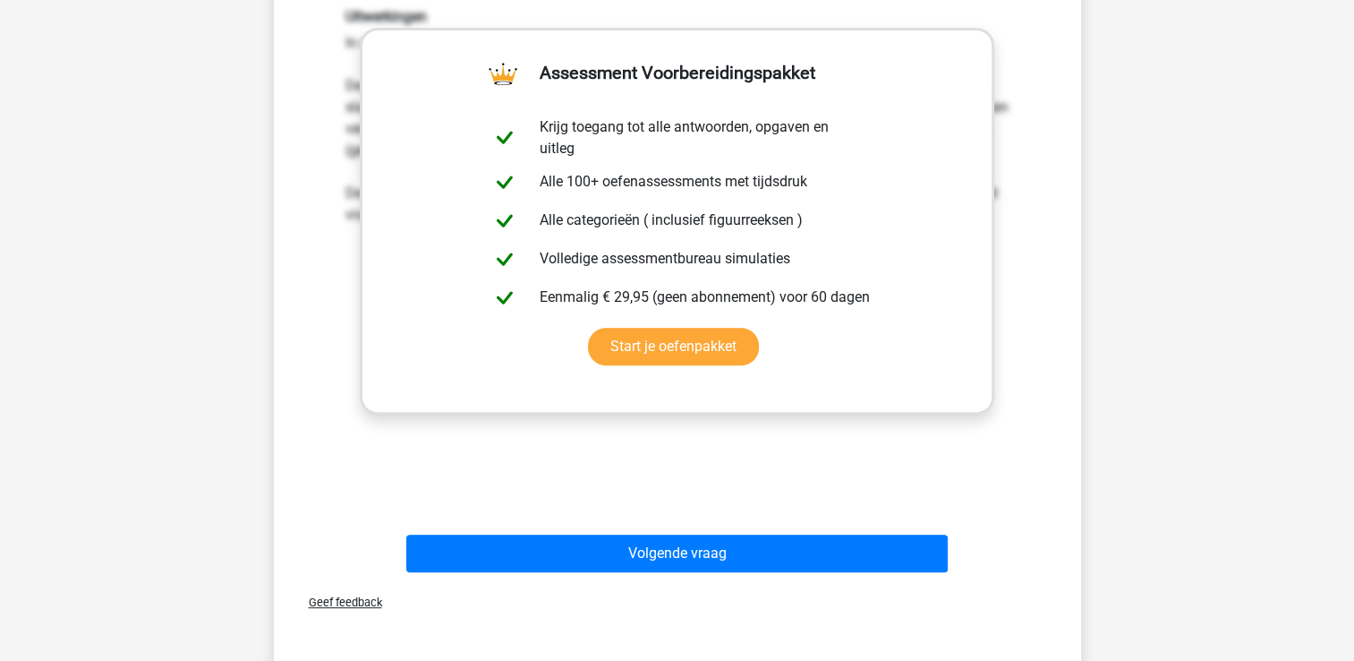
scroll to position [440, 0]
